Goal: Task Accomplishment & Management: Use online tool/utility

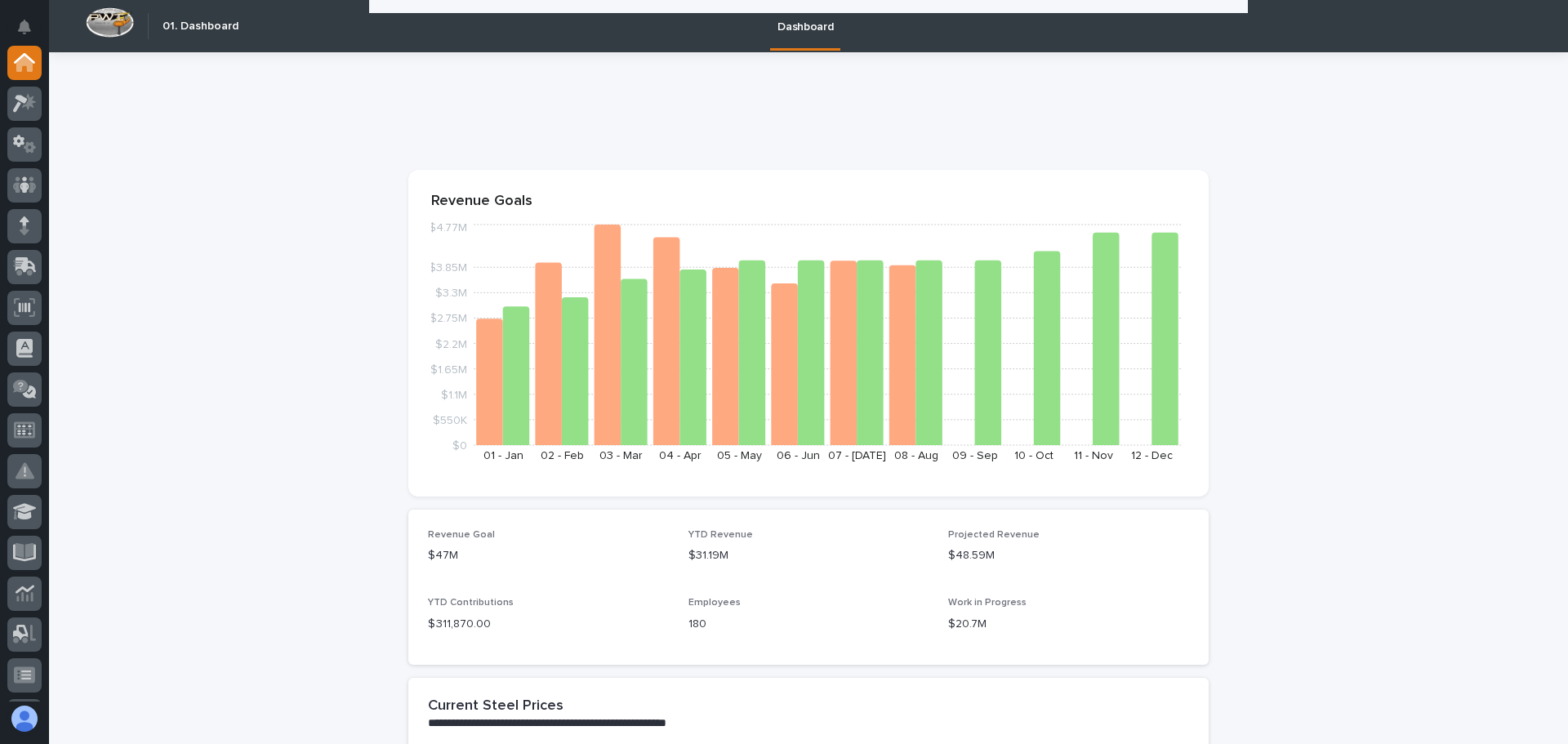
scroll to position [1306, 0]
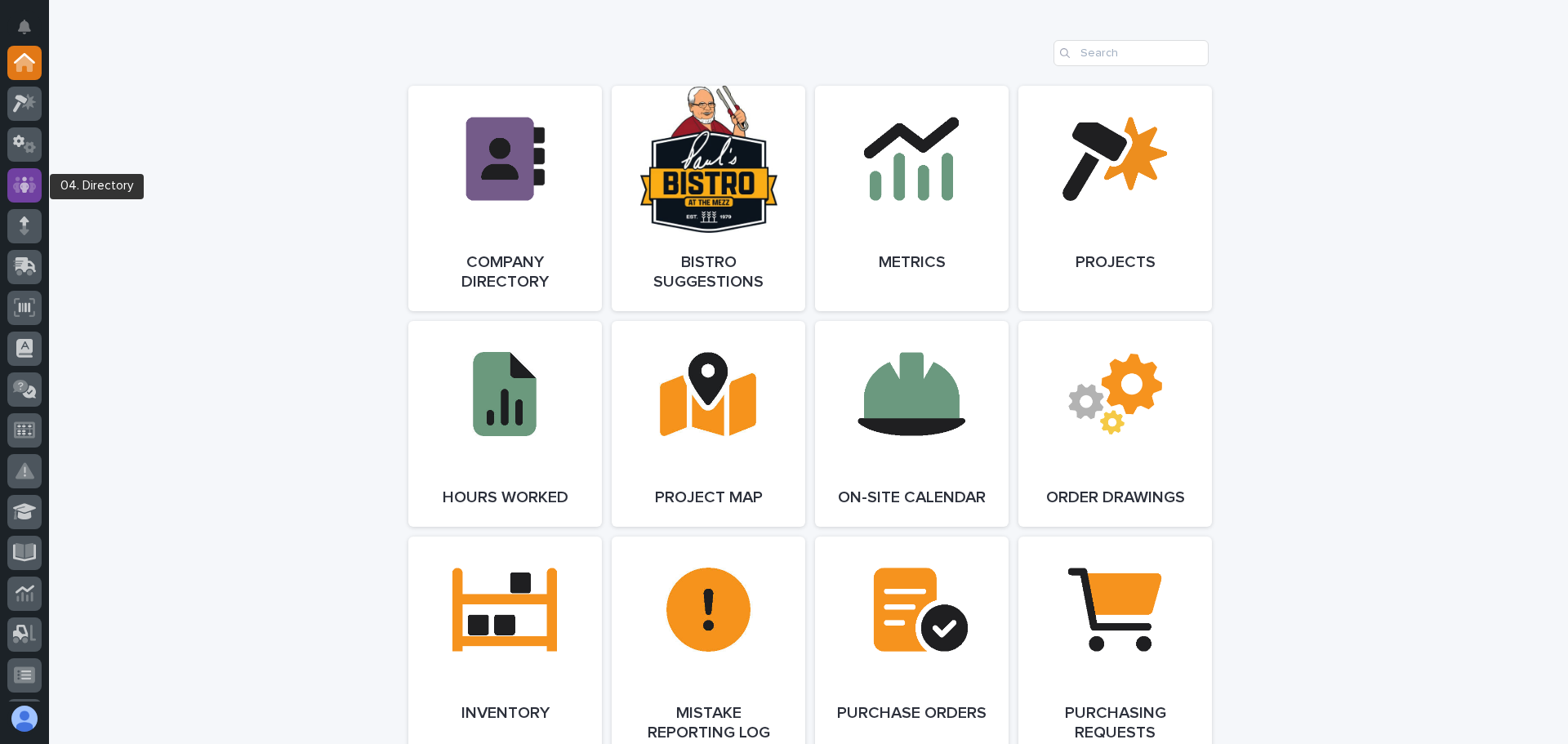
click at [21, 181] on icon at bounding box center [24, 184] width 24 height 19
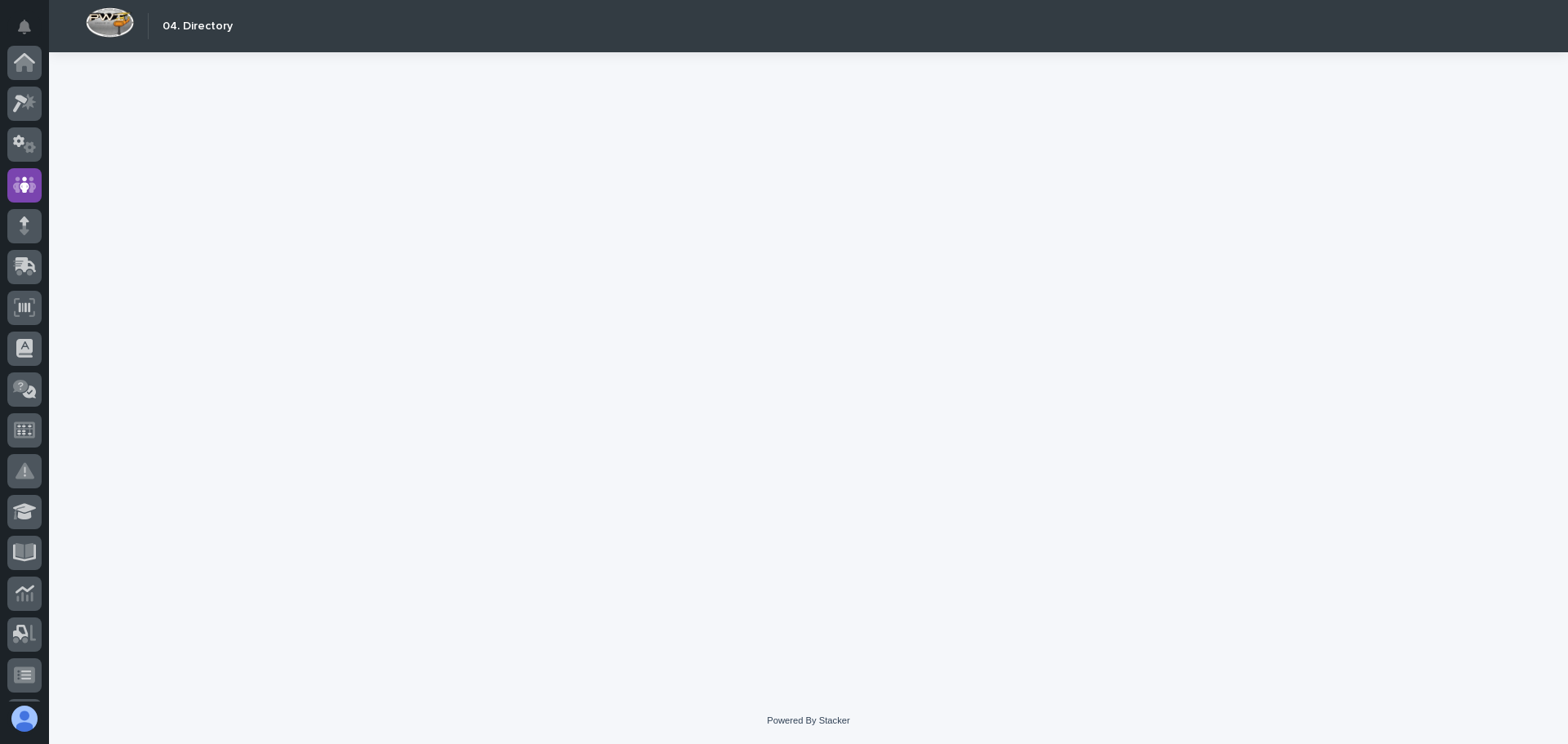
scroll to position [122, 0]
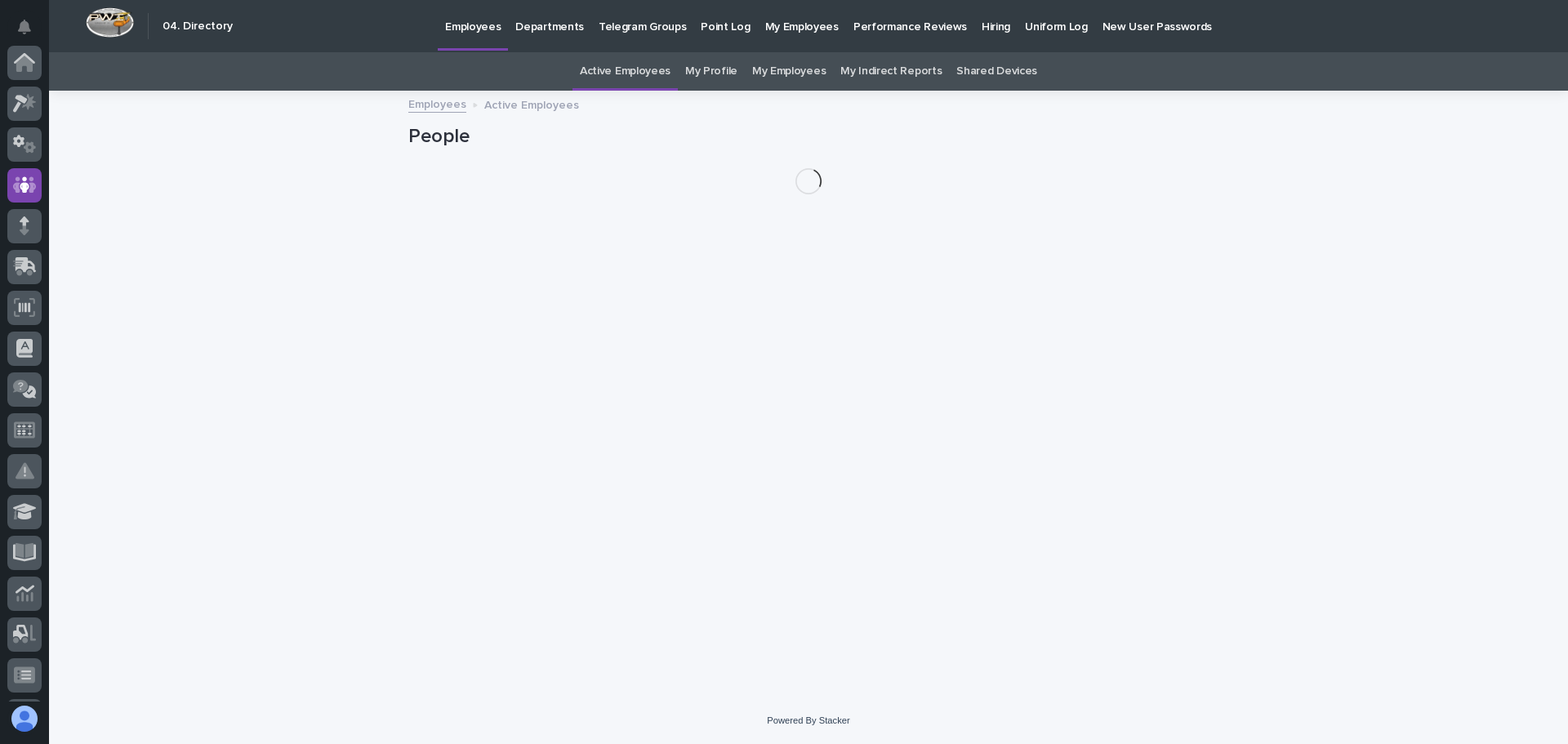
scroll to position [122, 0]
click at [981, 25] on p "Hiring" at bounding box center [995, 17] width 28 height 34
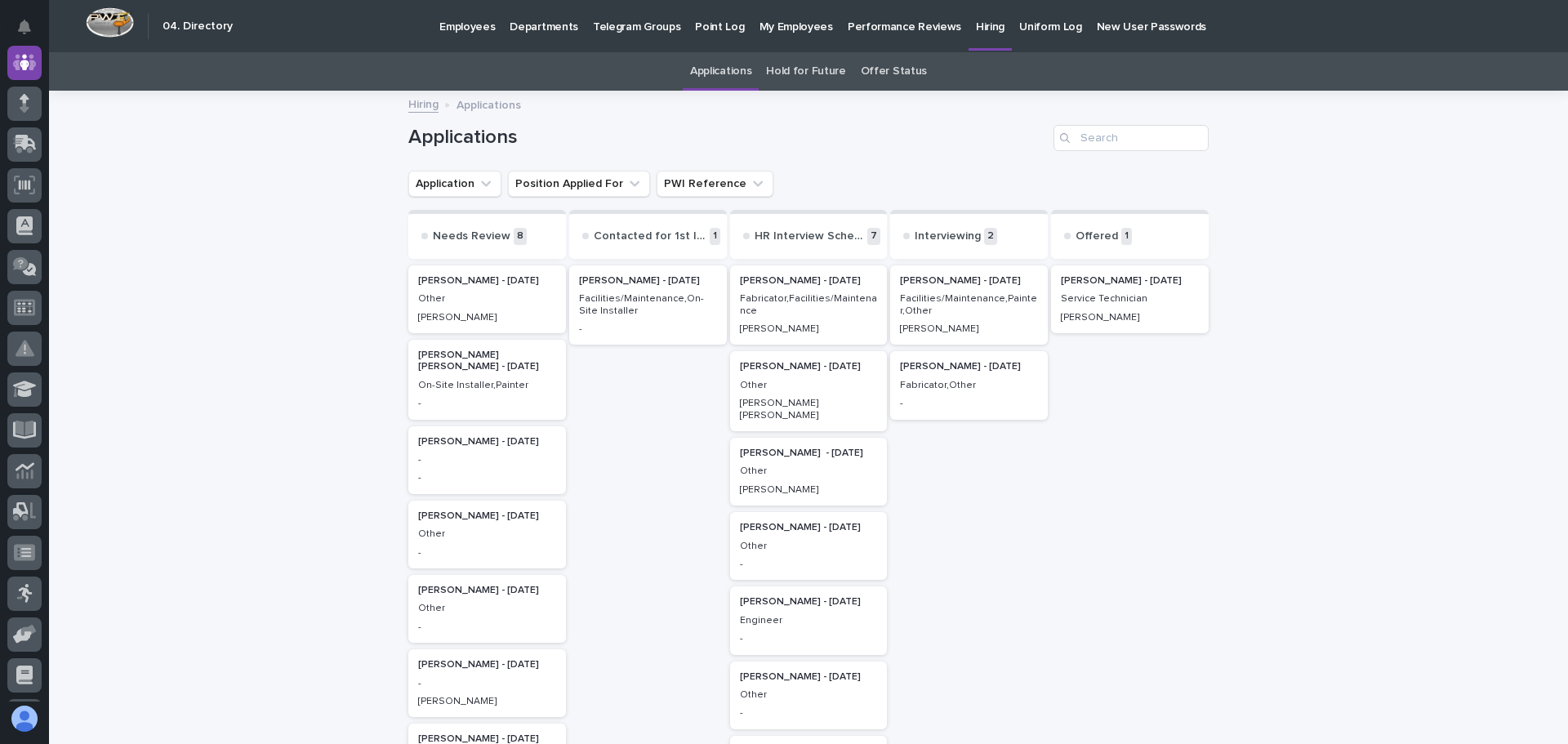
click at [1105, 286] on p "[PERSON_NAME] - [DATE]" at bounding box center [1129, 281] width 138 height 12
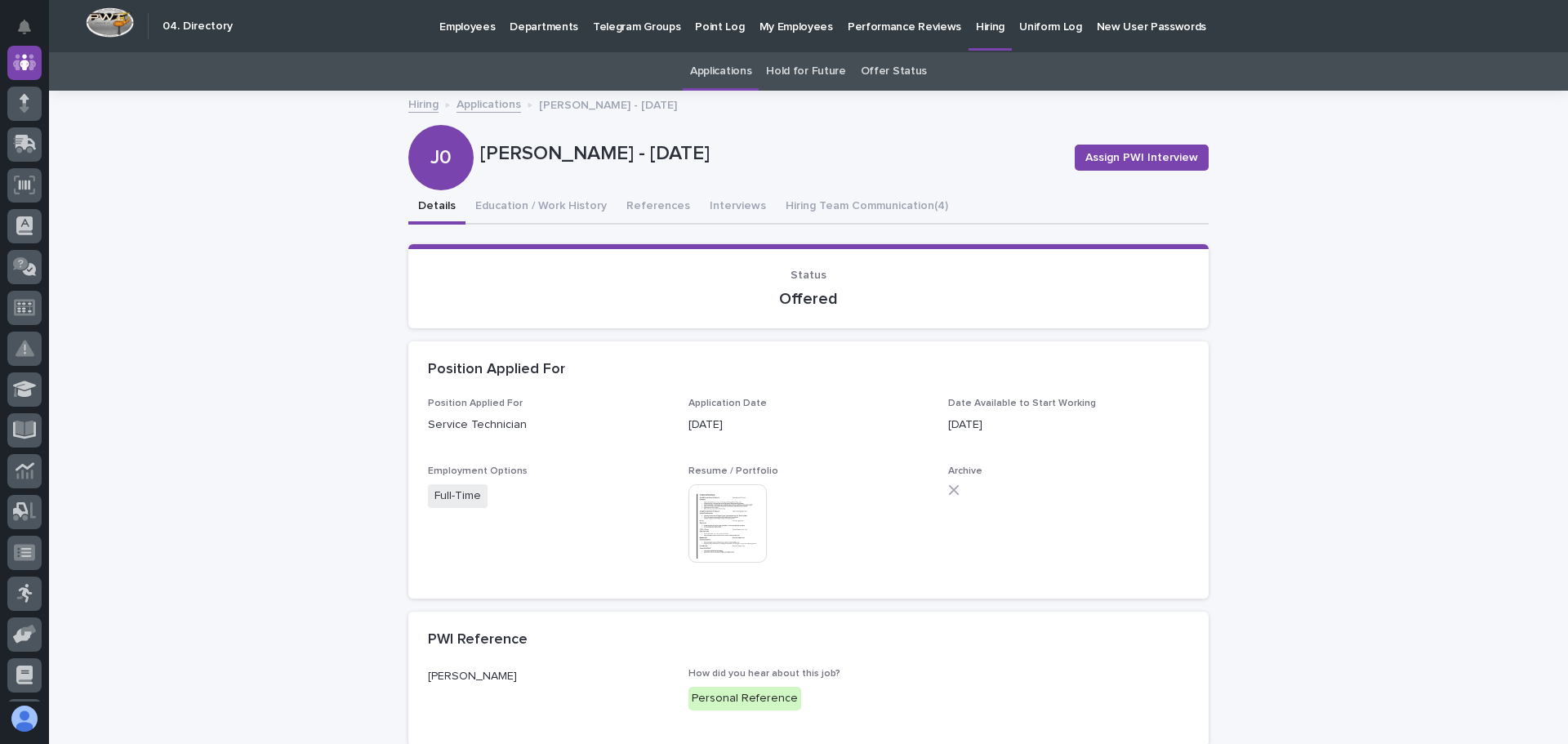
click at [878, 72] on link "Offer Status" at bounding box center [894, 70] width 67 height 38
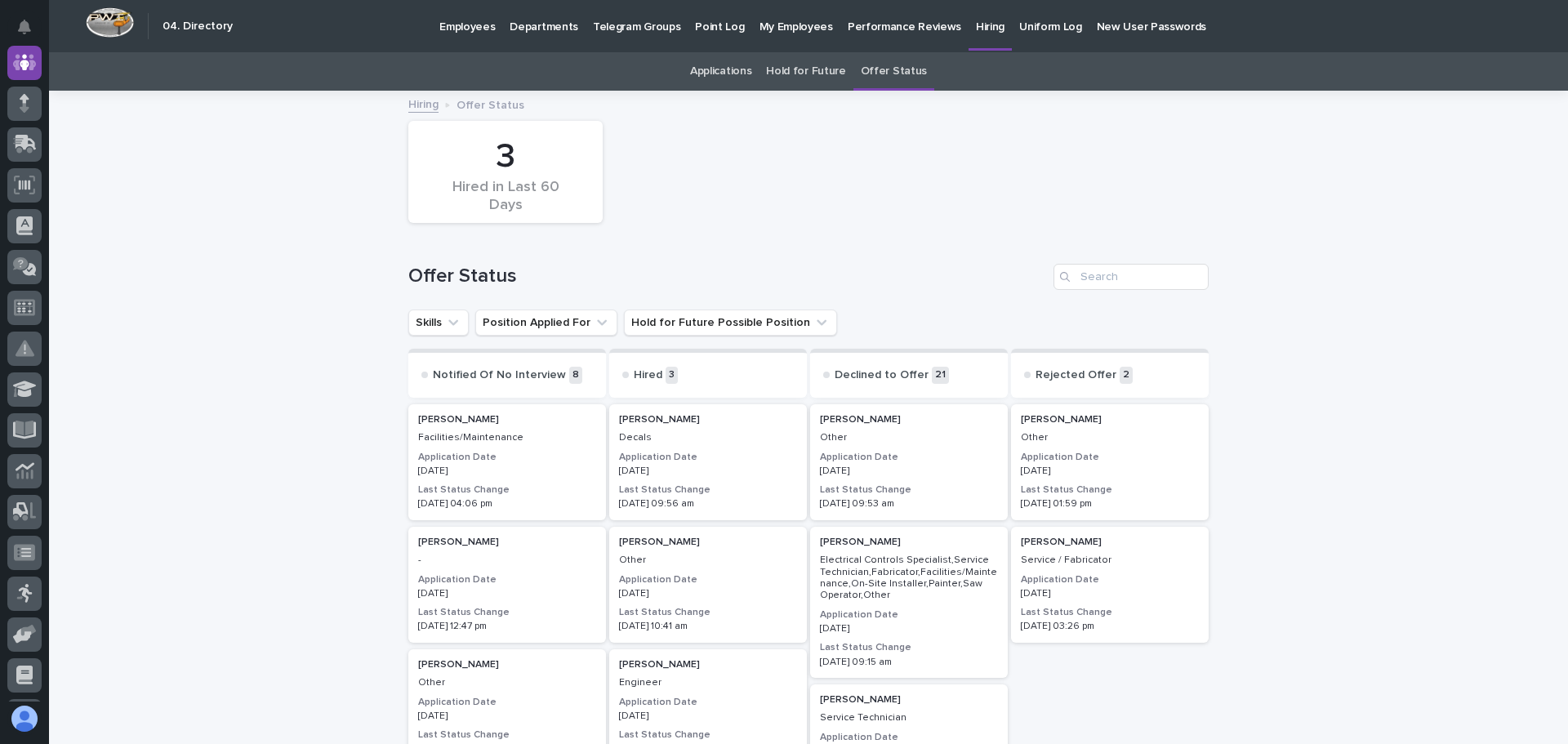
click at [422, 108] on link "Hiring" at bounding box center [423, 103] width 30 height 19
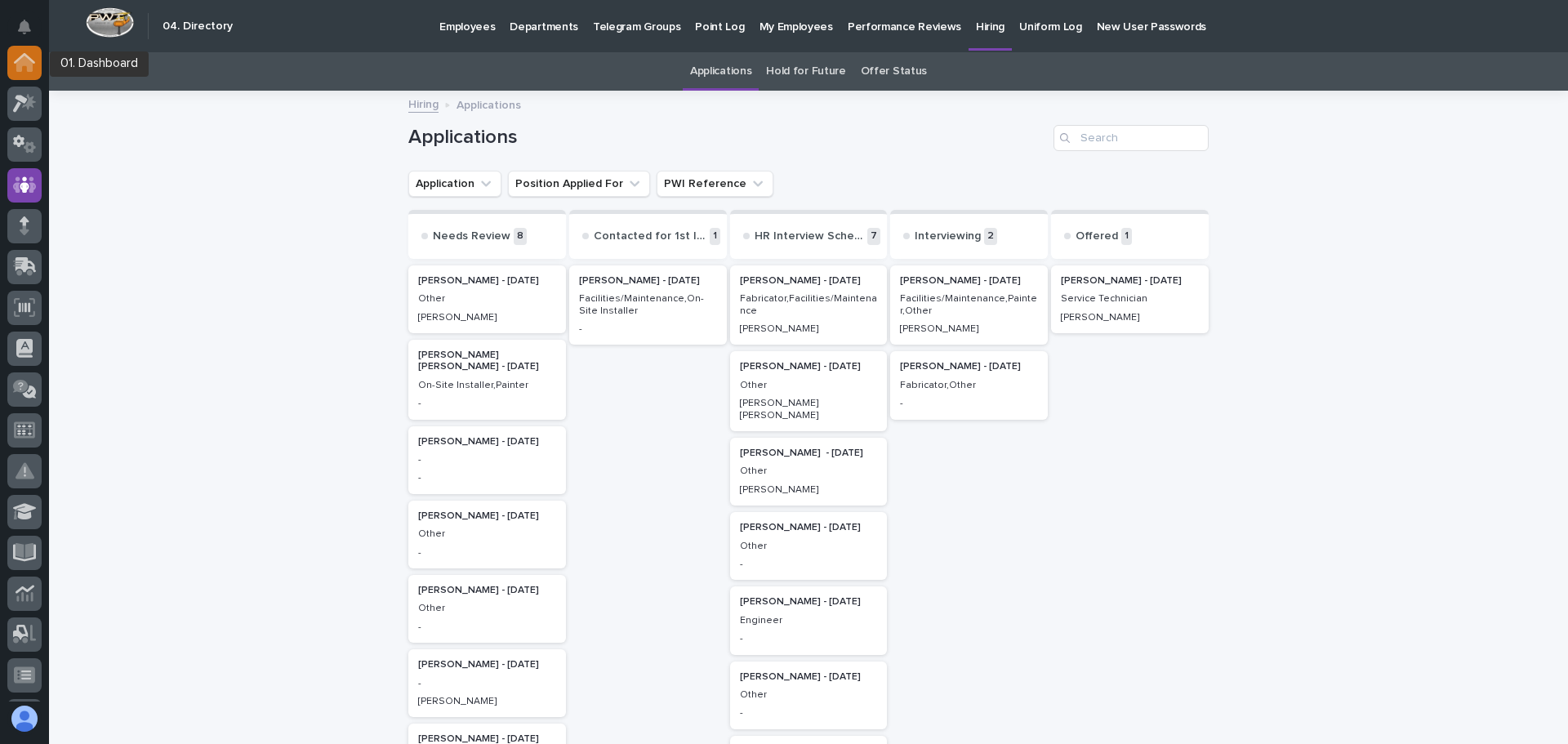
click at [28, 56] on icon at bounding box center [24, 62] width 22 height 19
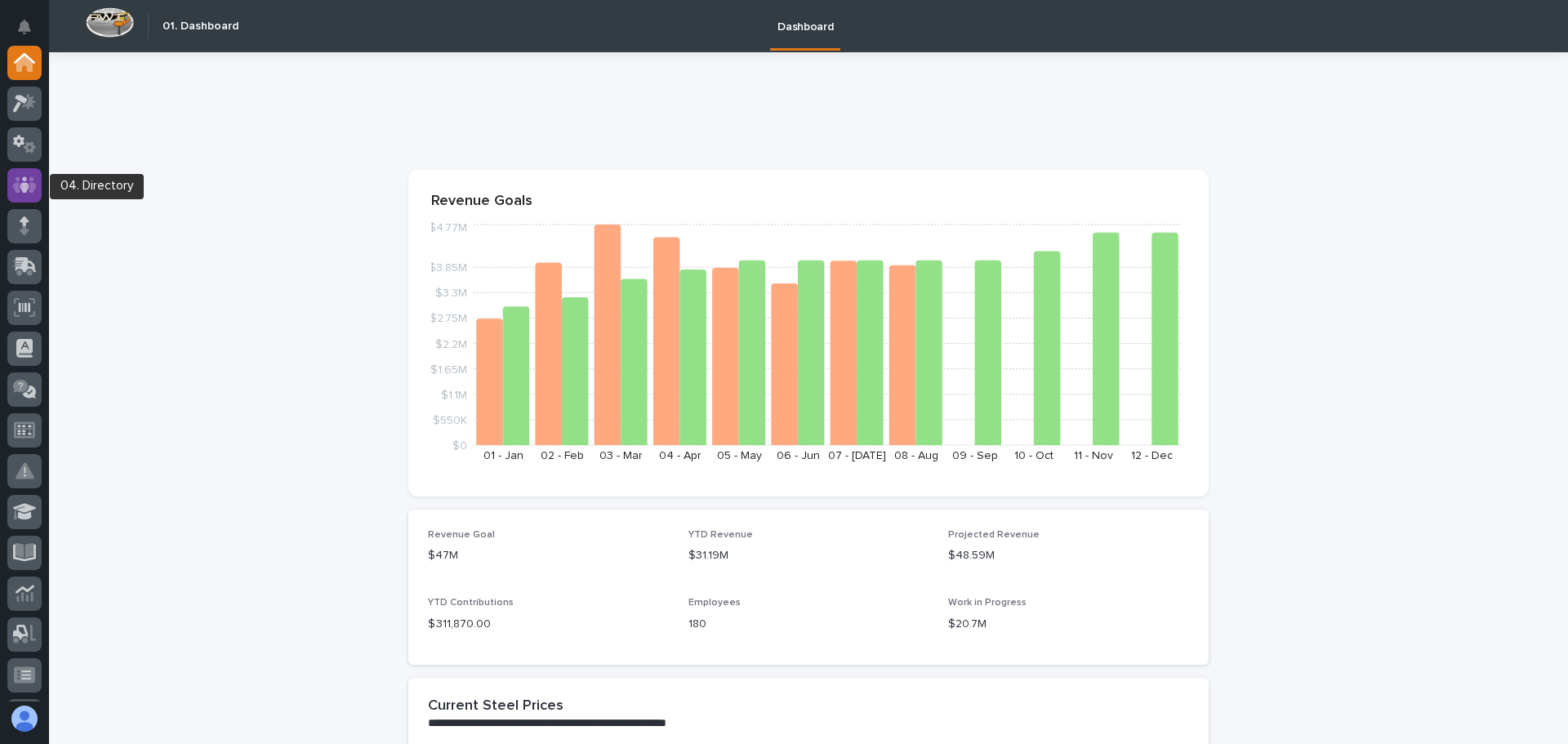
click at [18, 179] on icon at bounding box center [24, 184] width 24 height 17
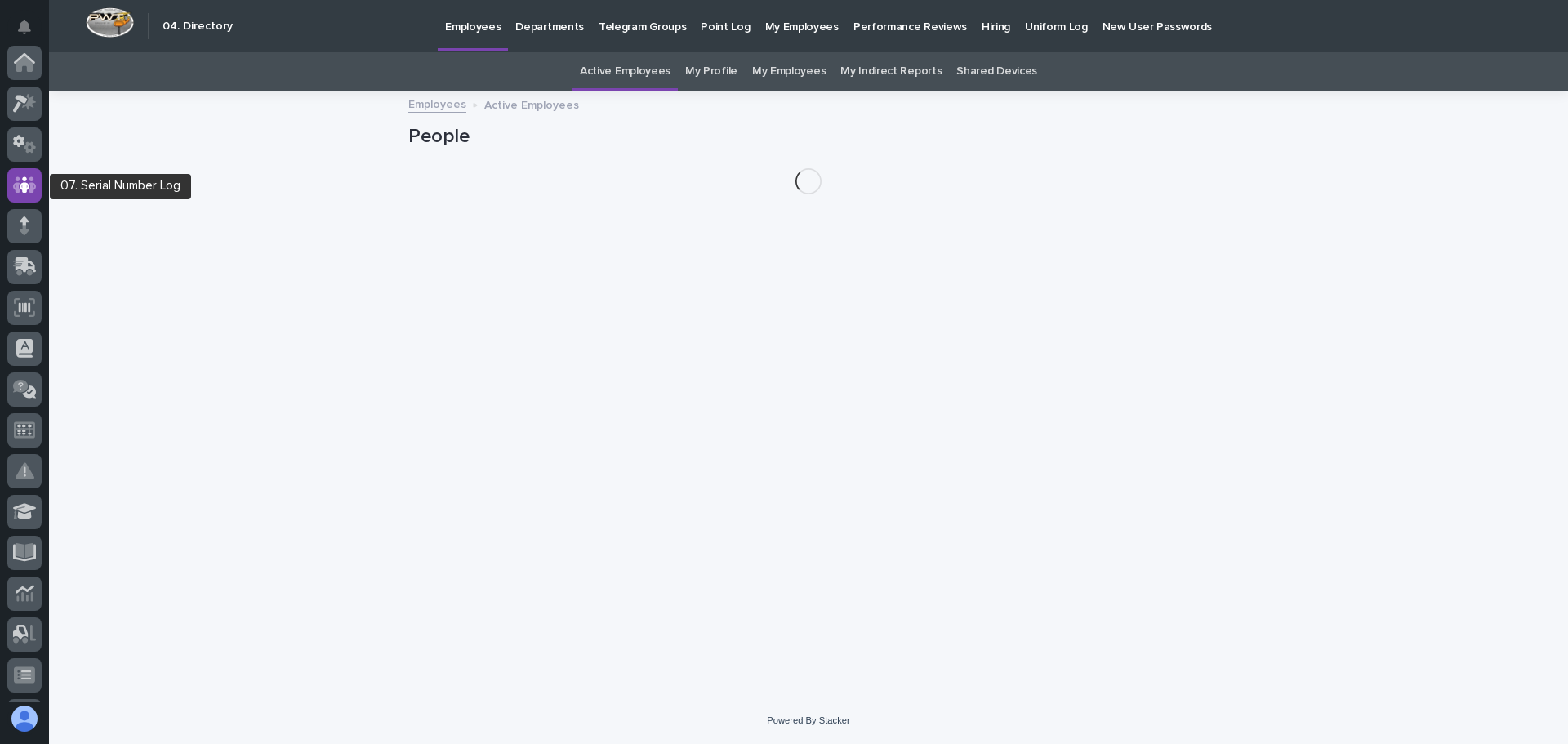
scroll to position [122, 0]
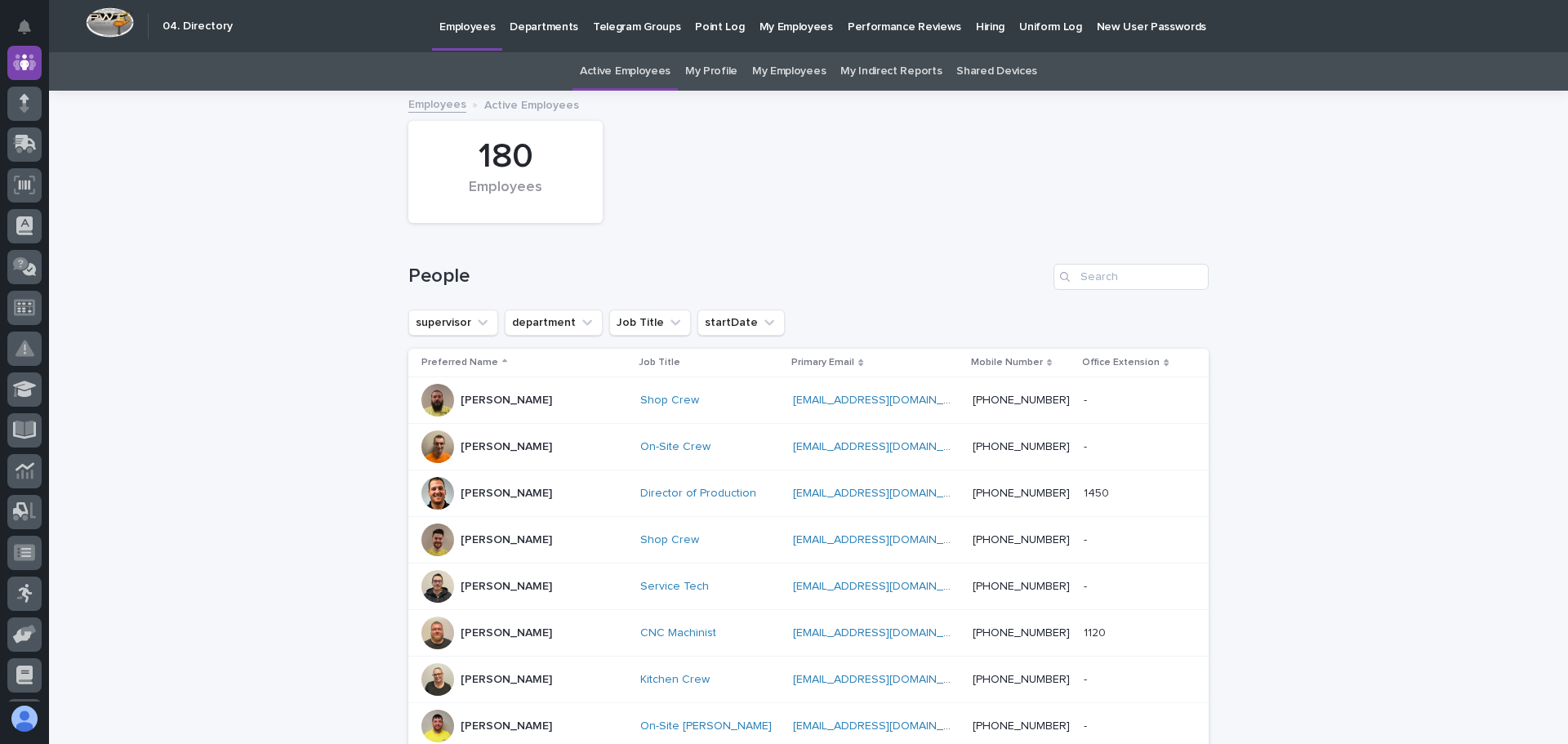
click at [976, 24] on p "Hiring" at bounding box center [990, 17] width 28 height 34
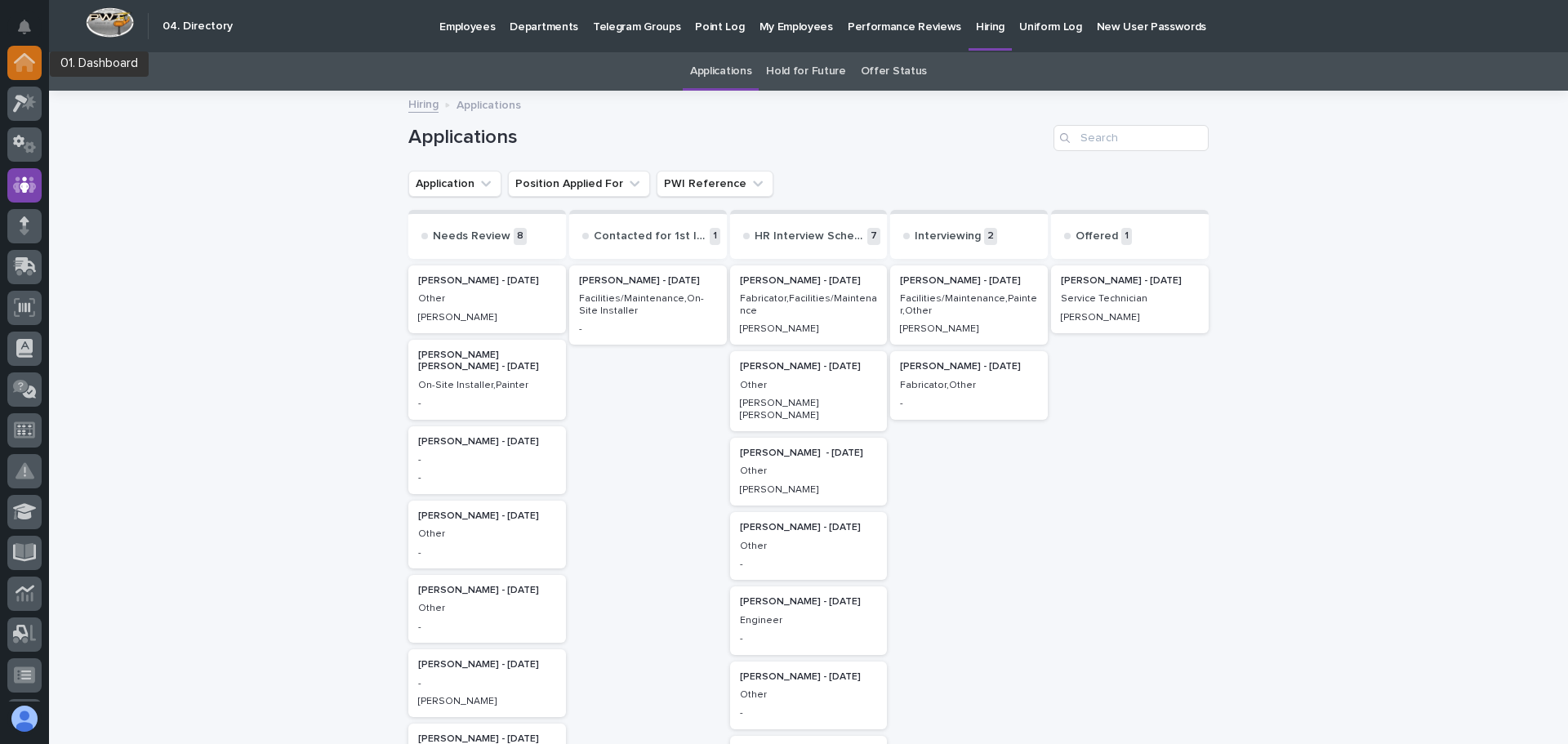
click at [24, 60] on icon at bounding box center [24, 64] width 17 height 17
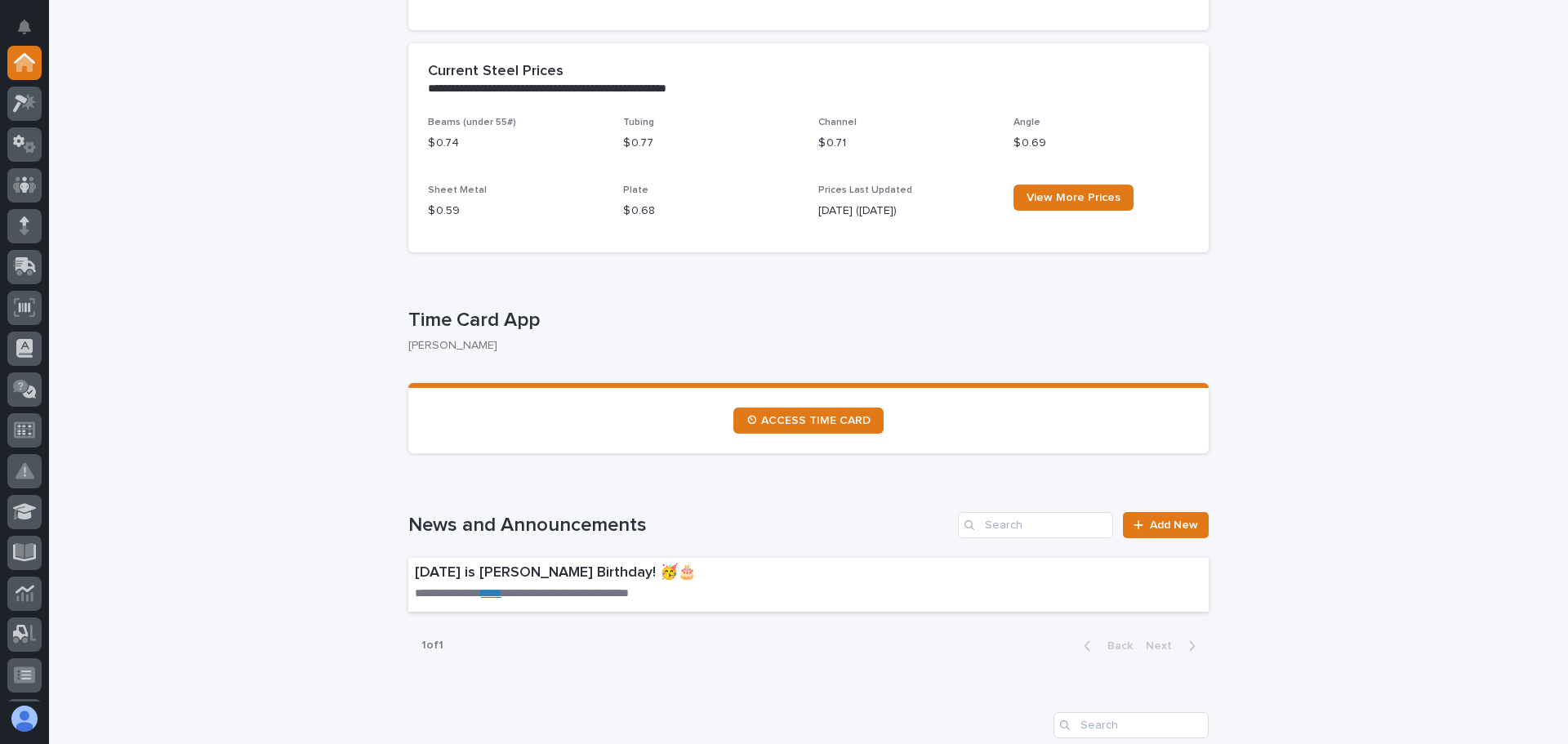
scroll to position [653, 0]
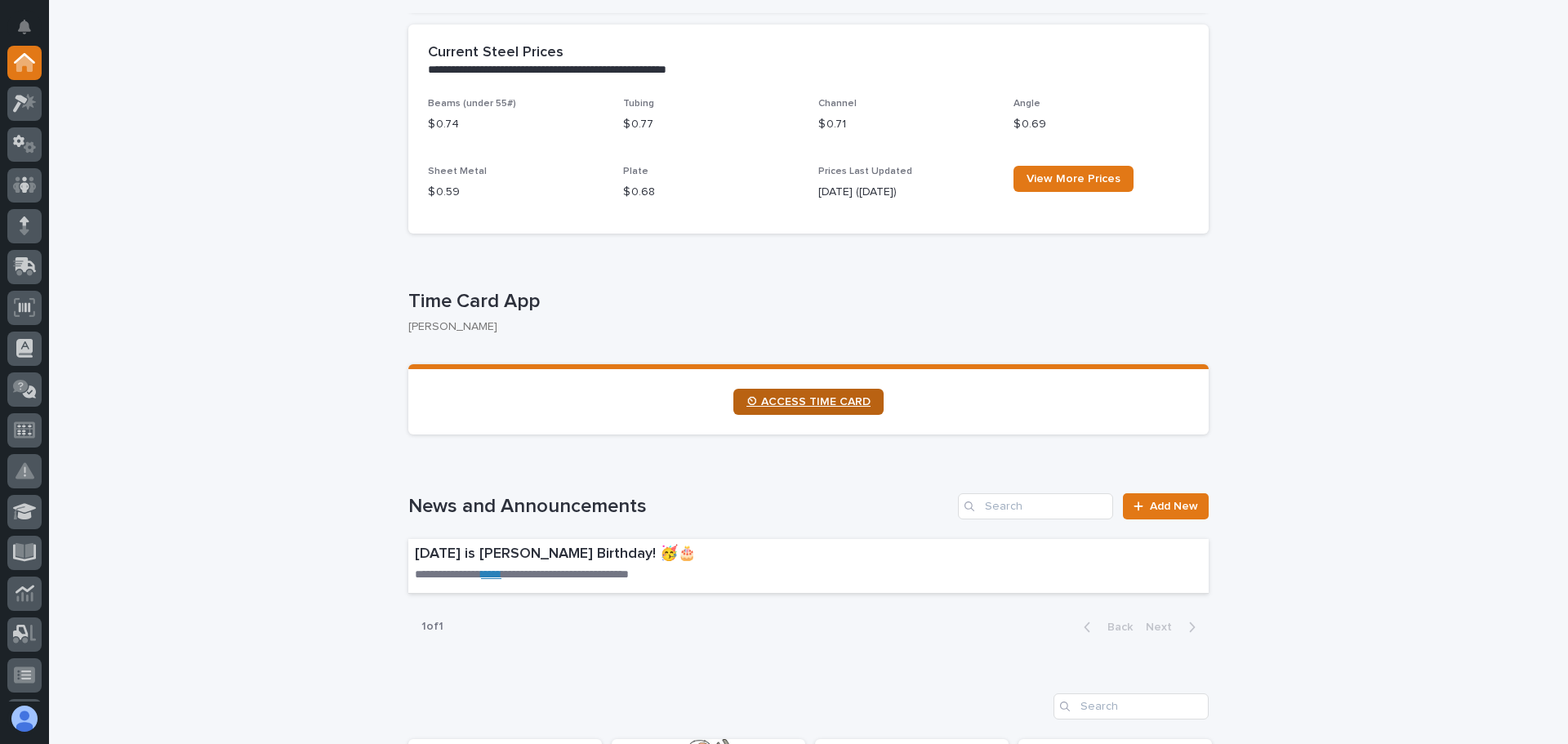
click at [809, 400] on span "⏲ ACCESS TIME CARD" at bounding box center [808, 401] width 124 height 12
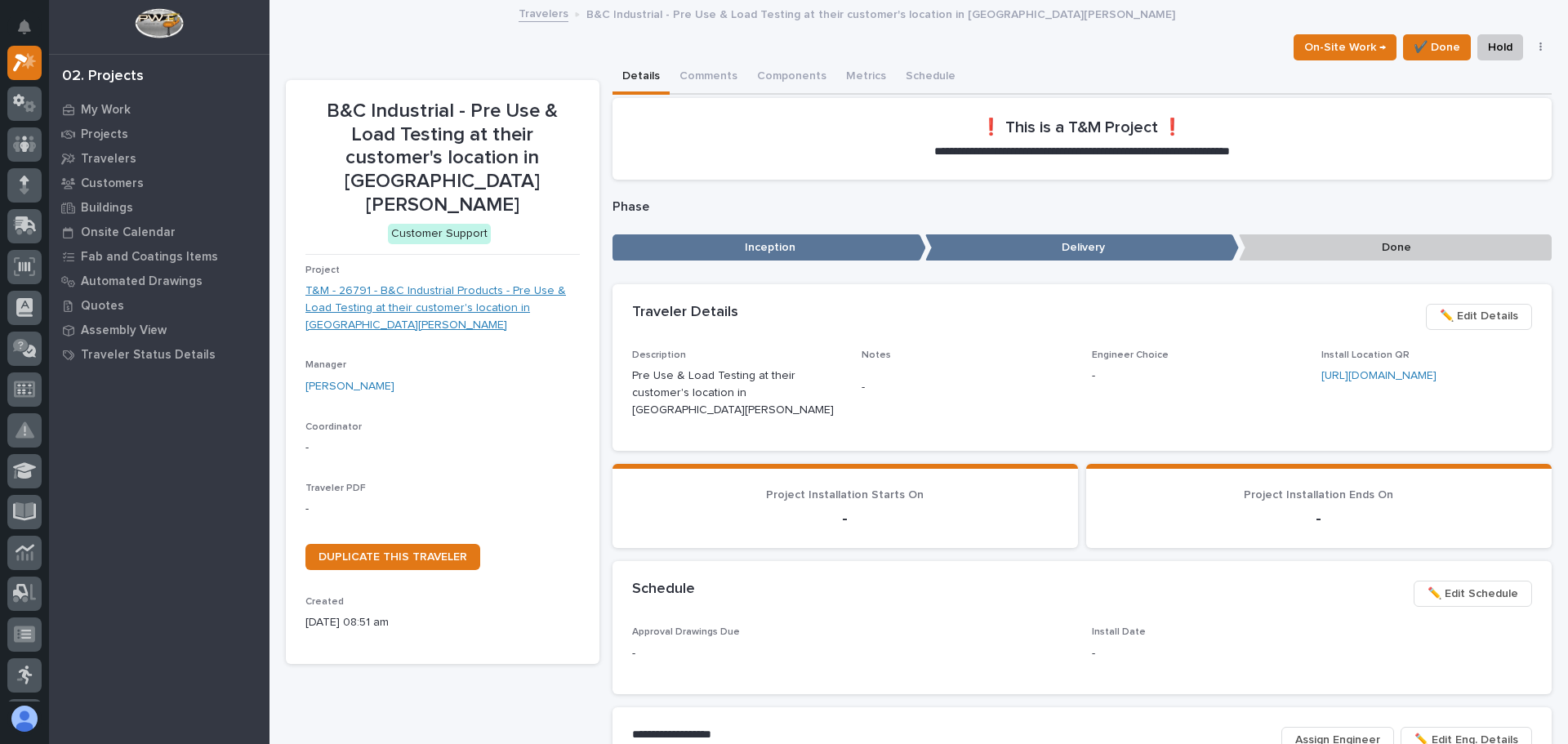
click at [446, 283] on link "T&M - 26791 - B&C Industrial Products - Pre Use & Load Testing at their custome…" at bounding box center [443, 308] width 274 height 51
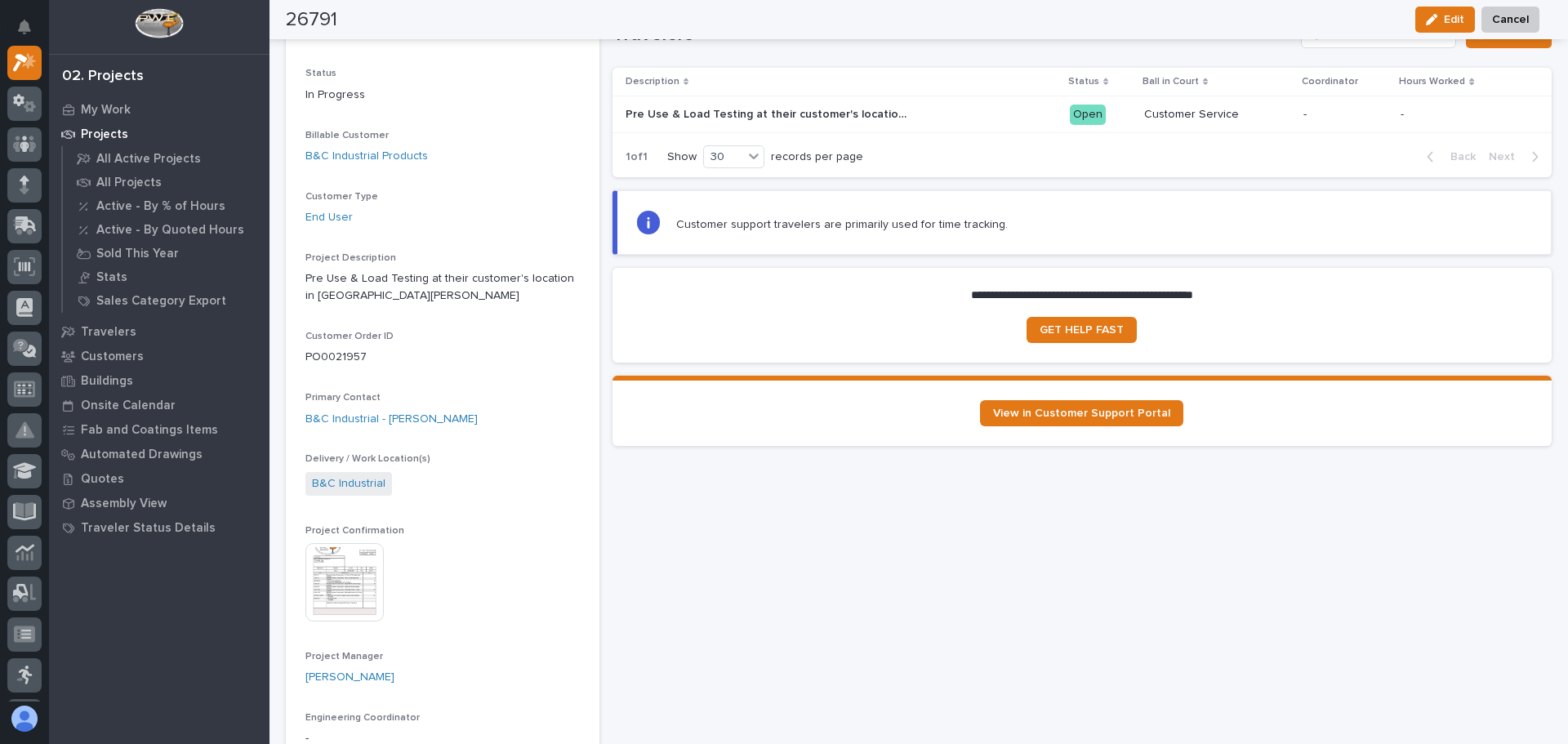
scroll to position [163, 0]
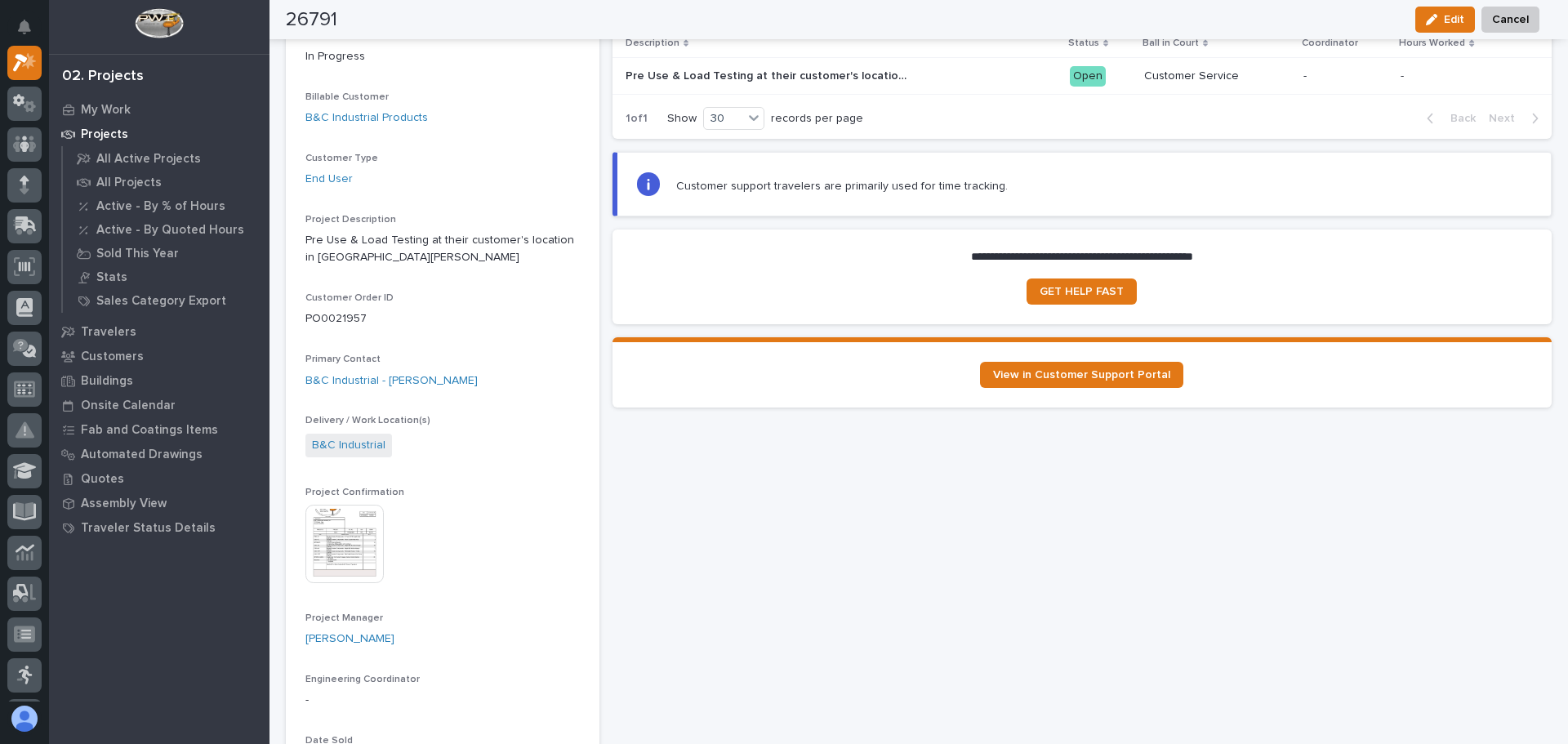
click at [357, 543] on img at bounding box center [345, 543] width 78 height 78
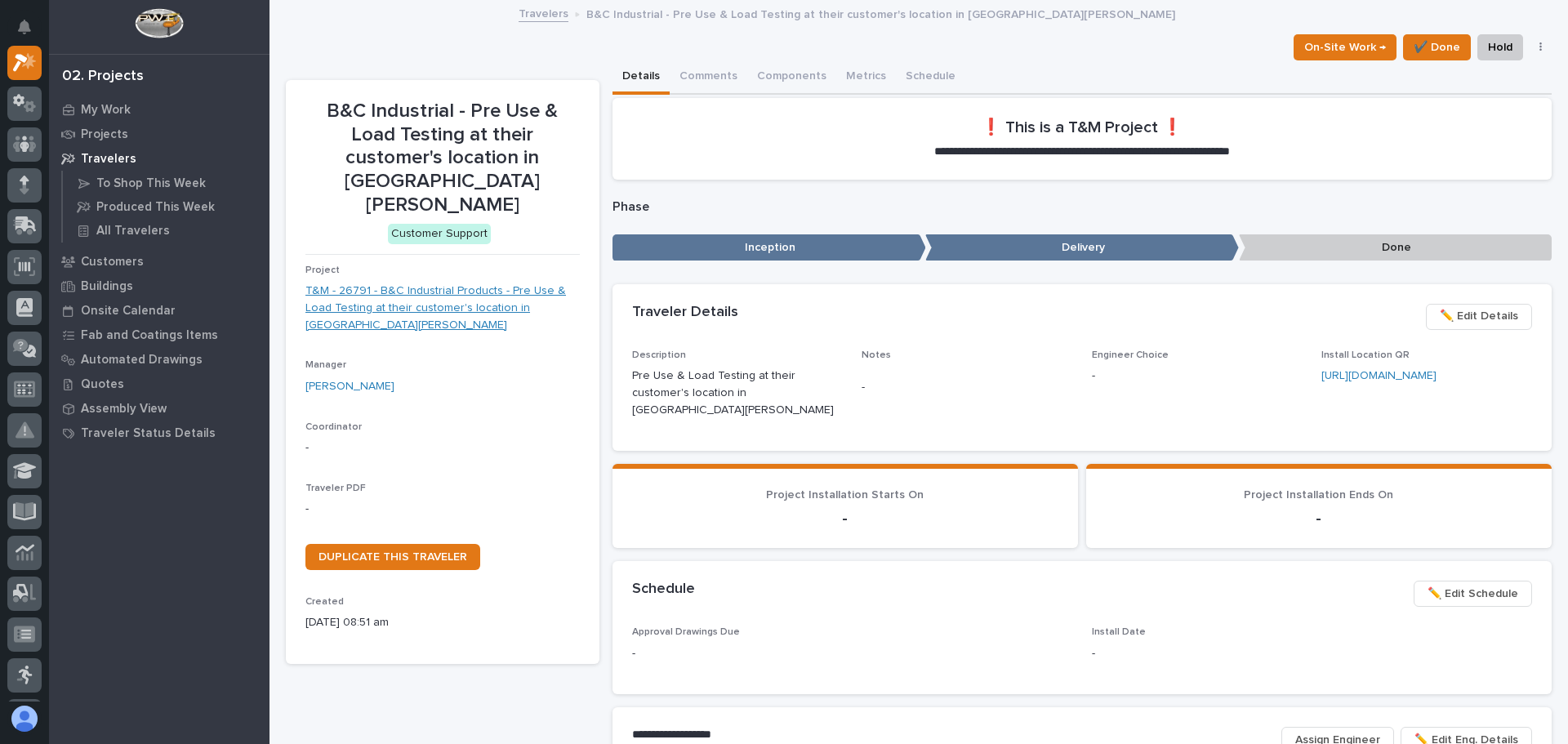
click at [468, 283] on link "T&M - 26791 - B&C Industrial Products - Pre Use & Load Testing at their custome…" at bounding box center [443, 308] width 274 height 51
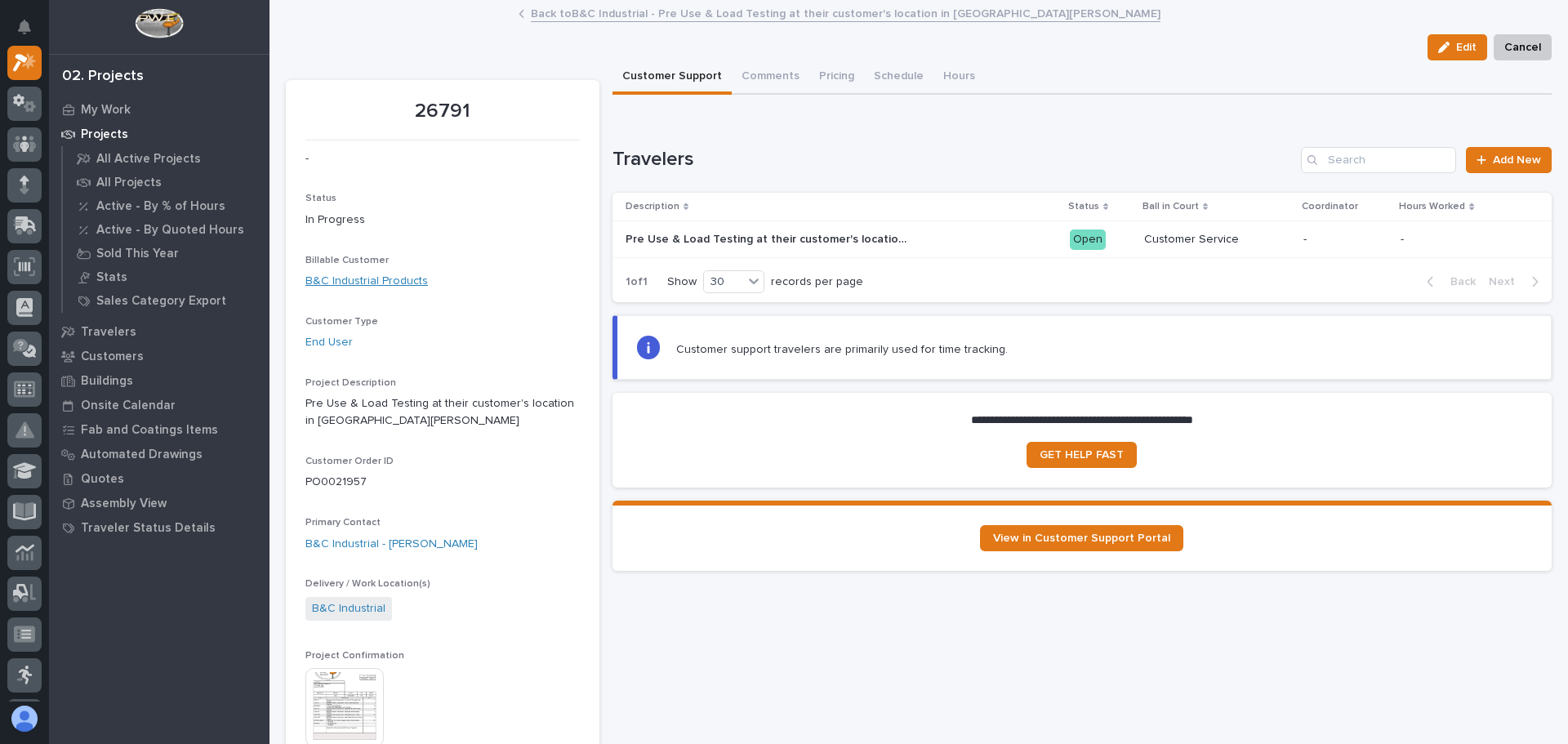
click at [367, 279] on link "B&C Industrial Products" at bounding box center [366, 282] width 122 height 18
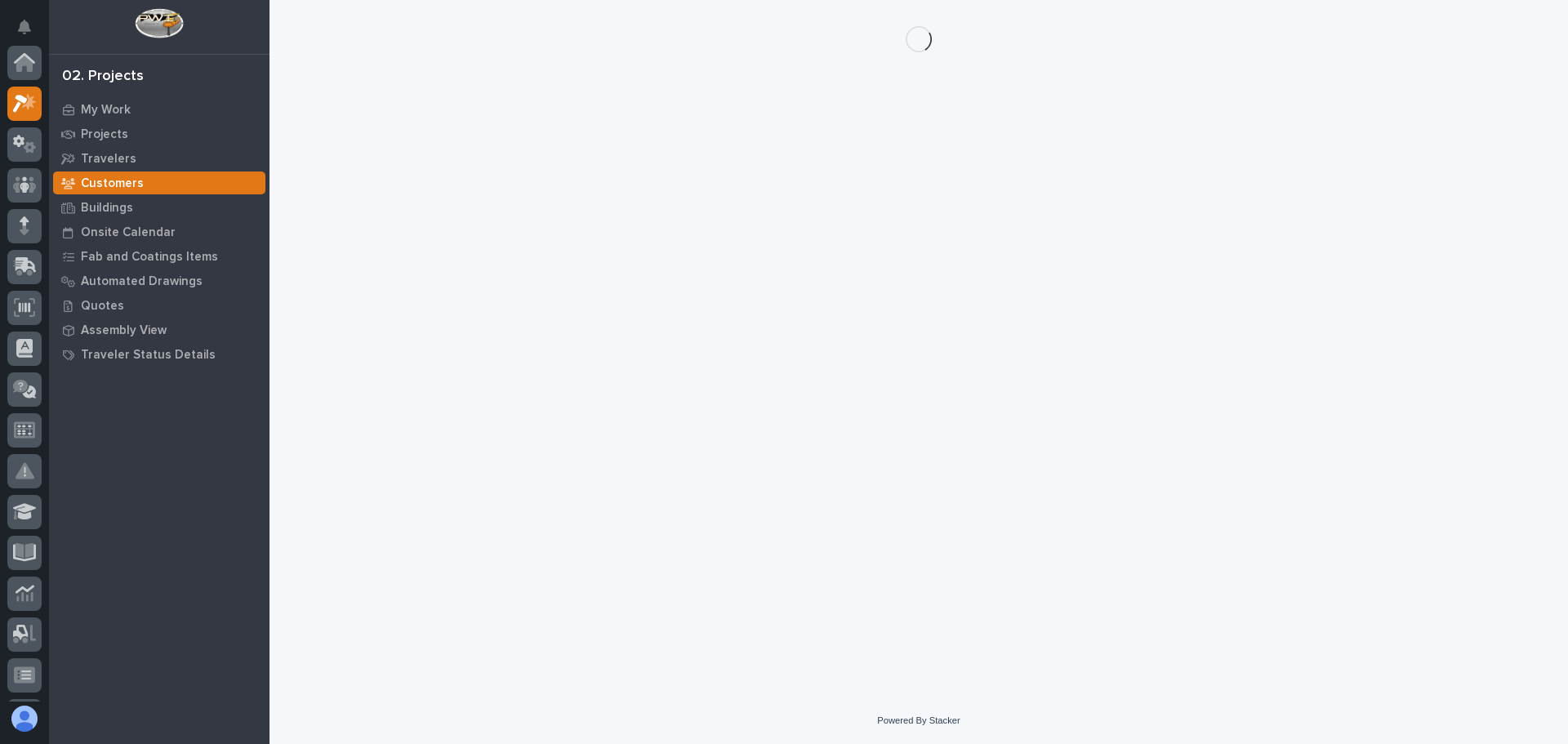
scroll to position [41, 0]
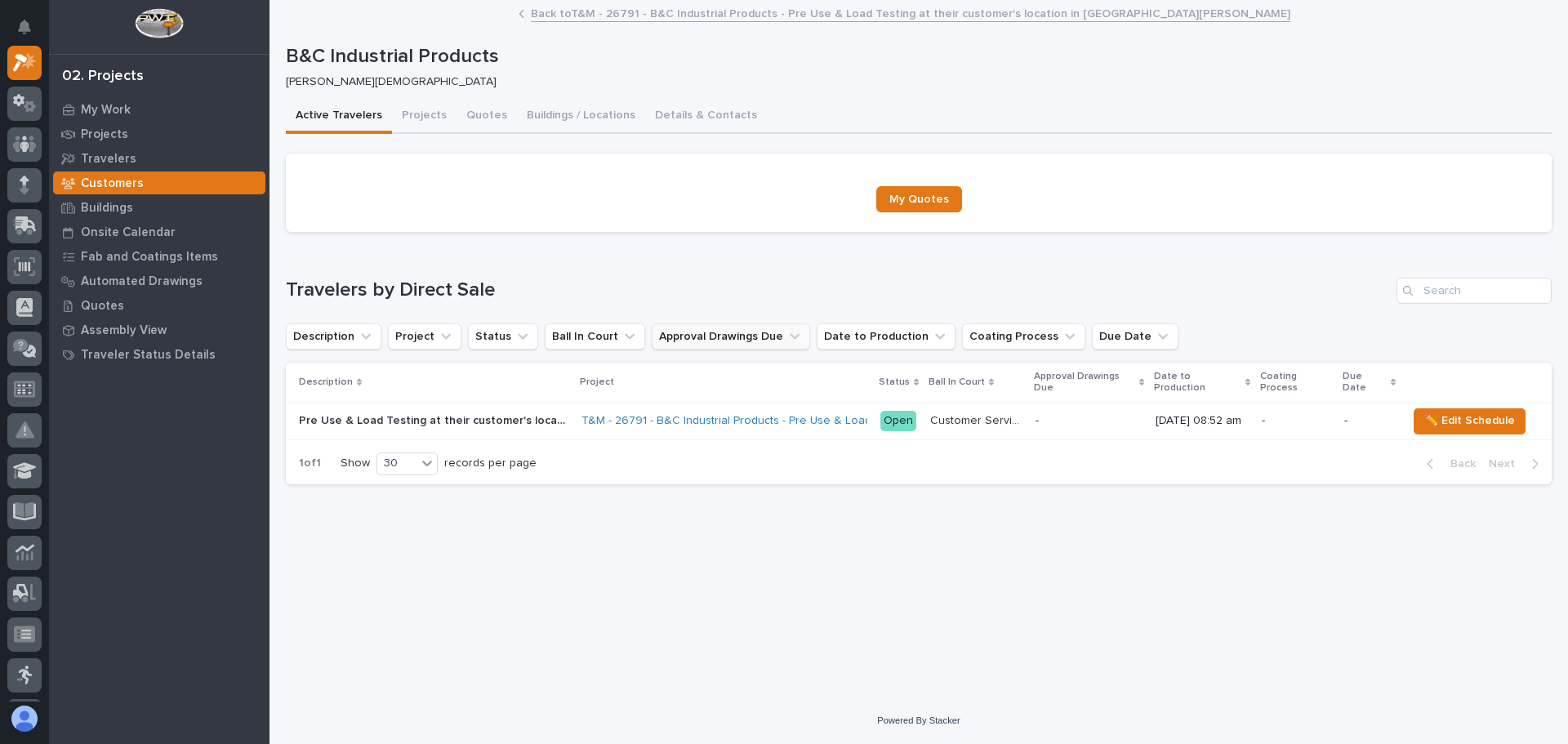
click at [786, 334] on icon "Approval Drawings Due" at bounding box center [794, 336] width 17 height 17
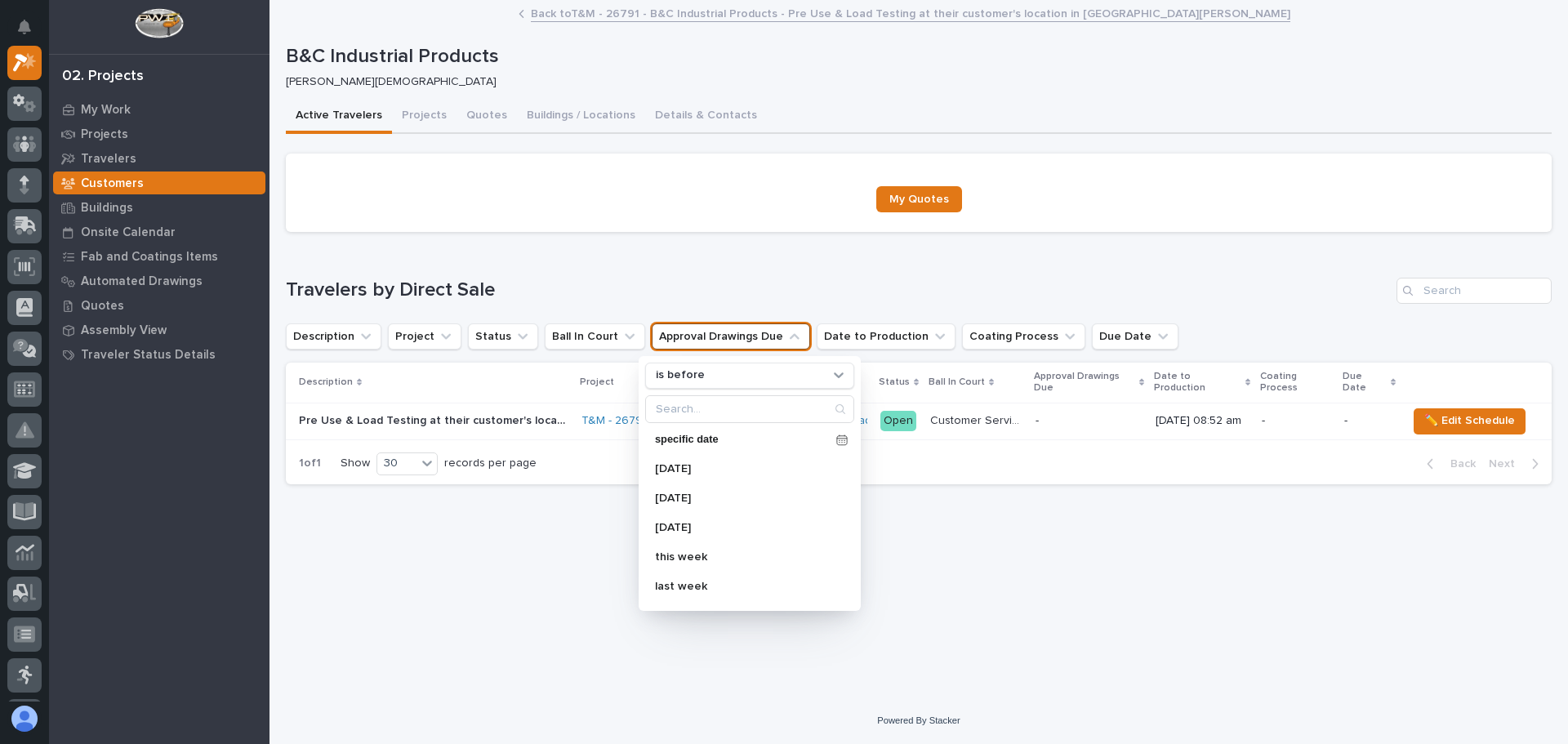
click at [786, 334] on icon "Approval Drawings Due" at bounding box center [794, 336] width 17 height 17
